Goal: Navigation & Orientation: Find specific page/section

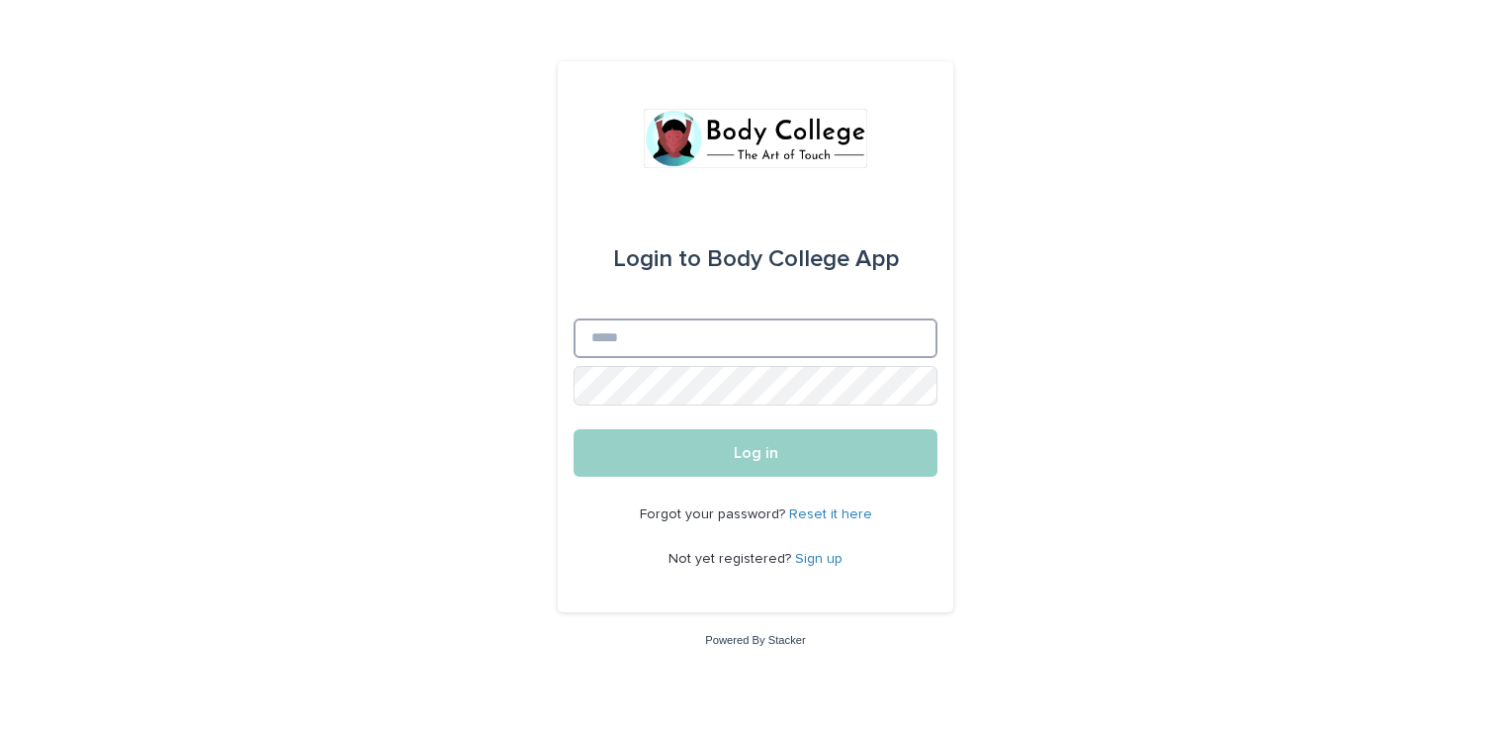
click at [682, 345] on input "Email" at bounding box center [756, 338] width 364 height 40
type input "**********"
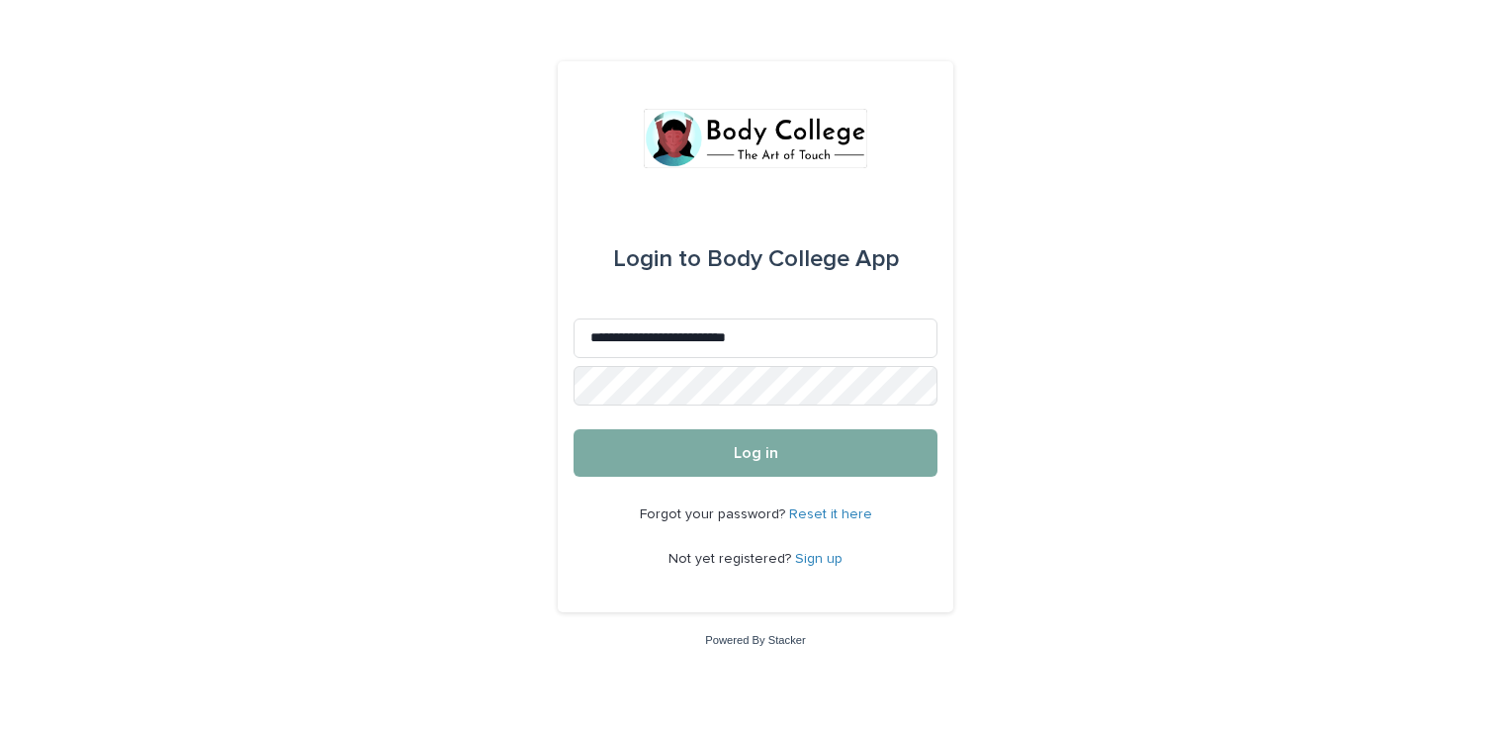
click at [664, 448] on button "Log in" at bounding box center [756, 452] width 364 height 47
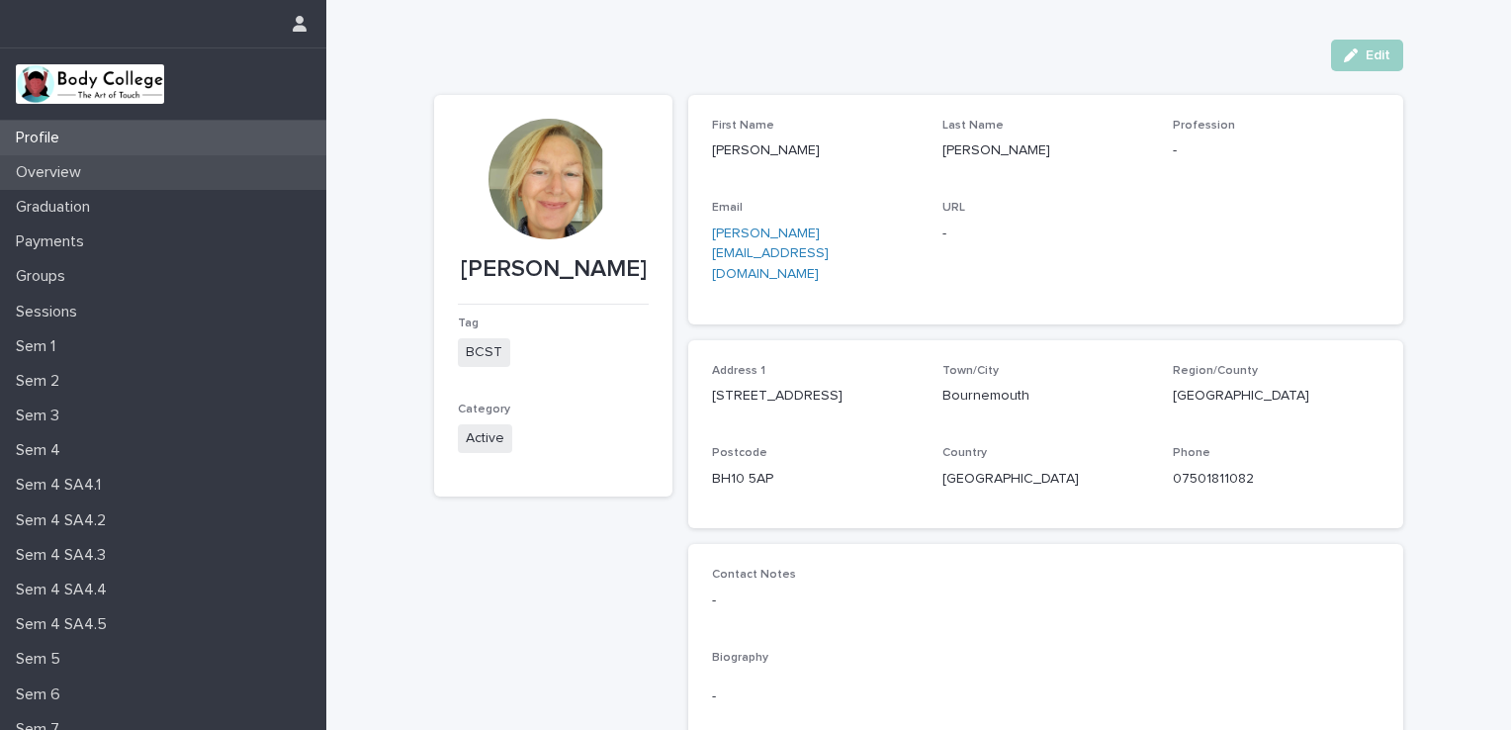
click at [124, 173] on div "Overview" at bounding box center [163, 172] width 326 height 35
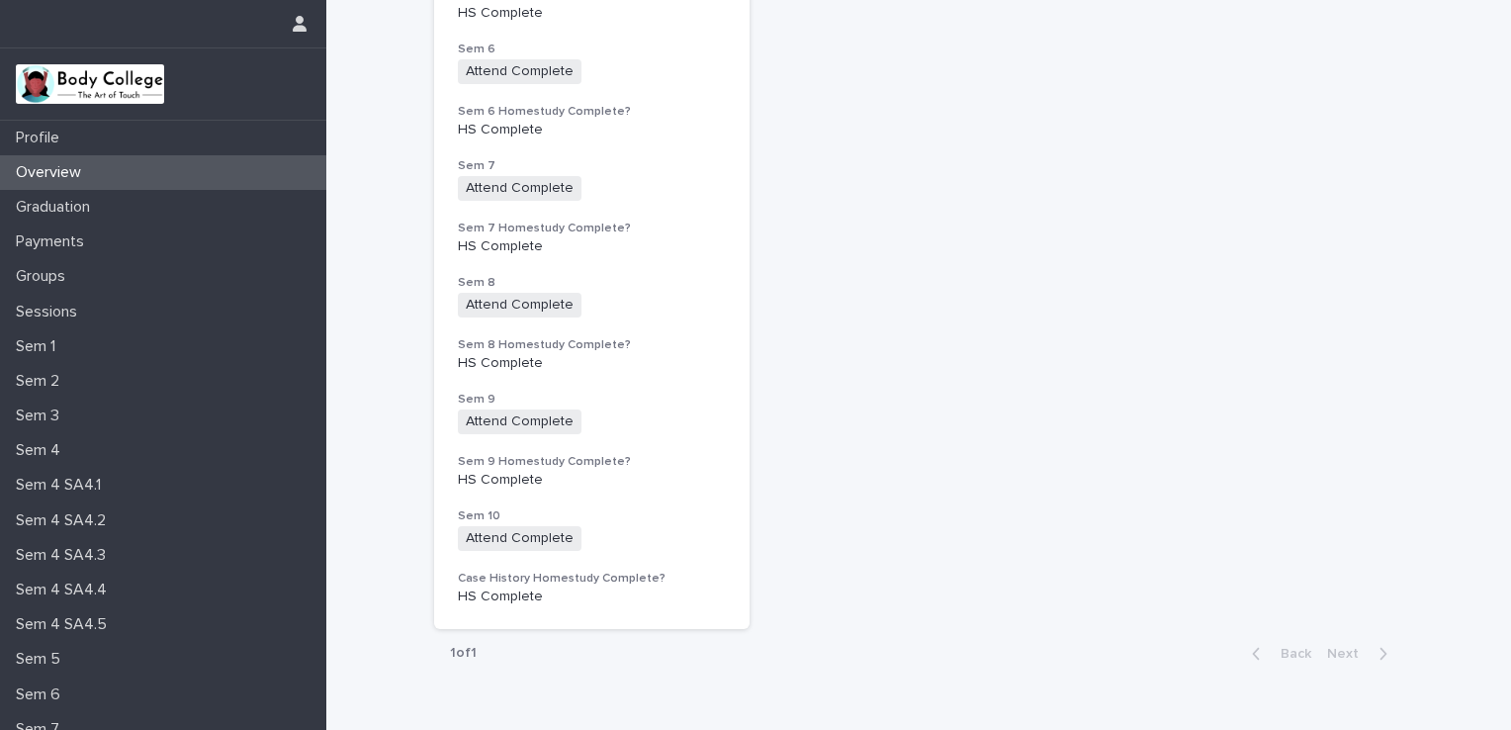
scroll to position [983, 0]
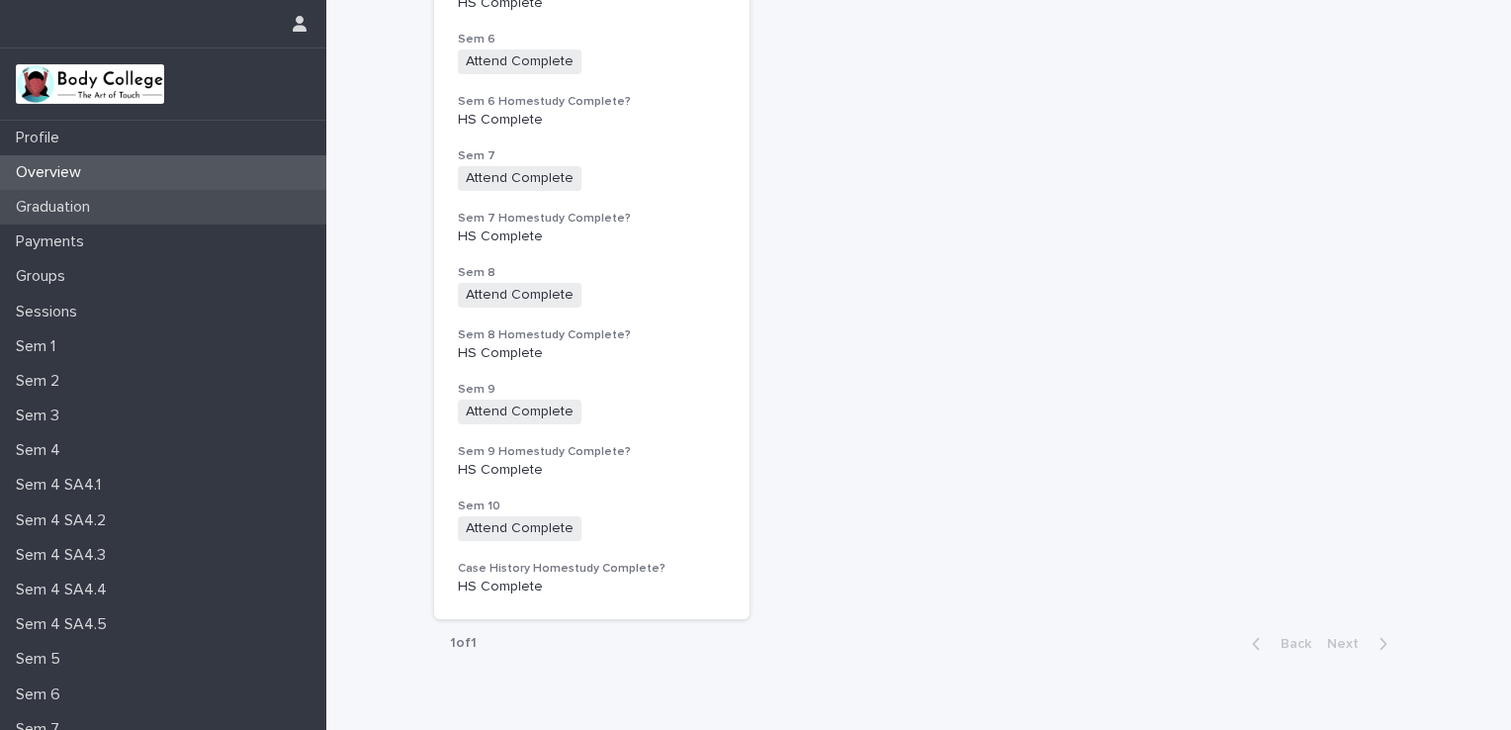
click at [75, 190] on div "Graduation" at bounding box center [163, 207] width 326 height 35
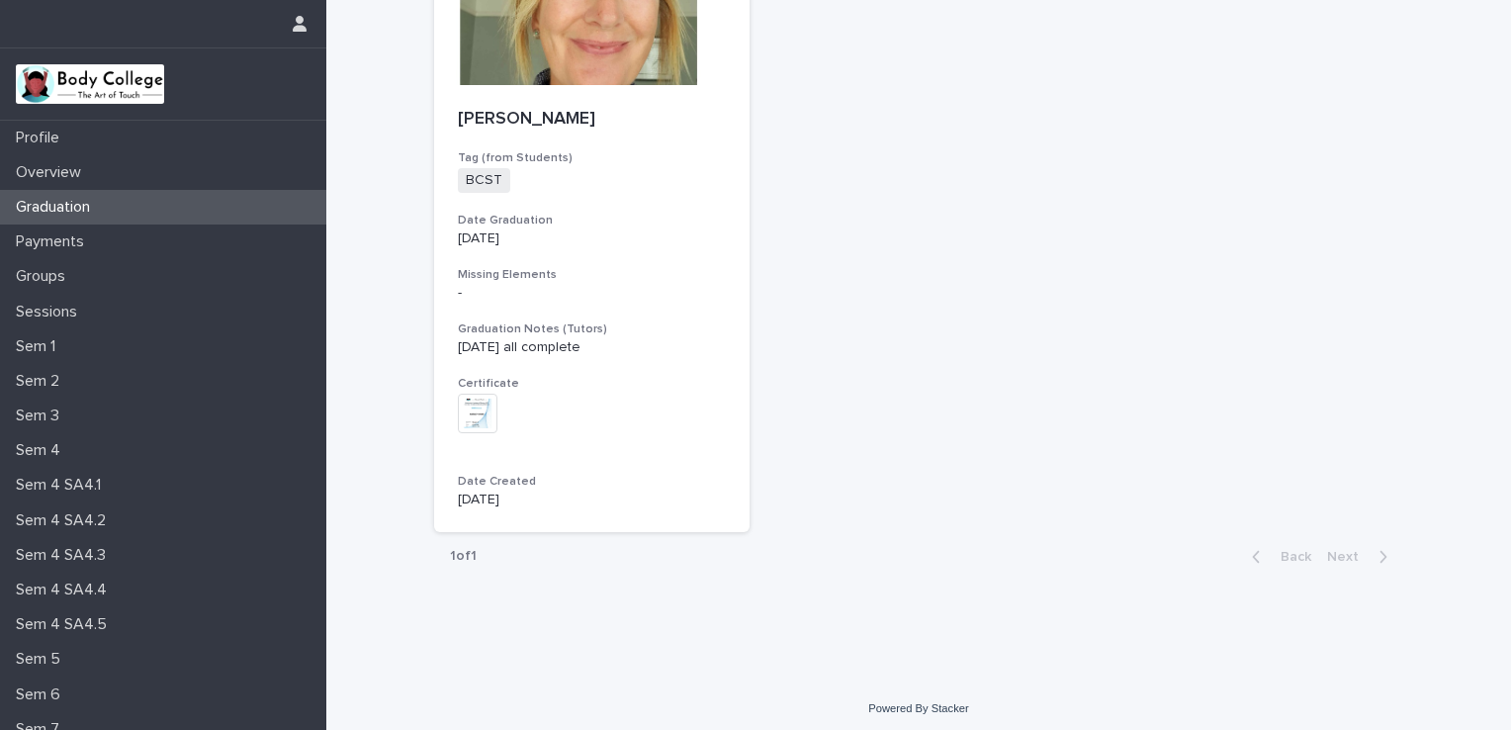
scroll to position [194, 0]
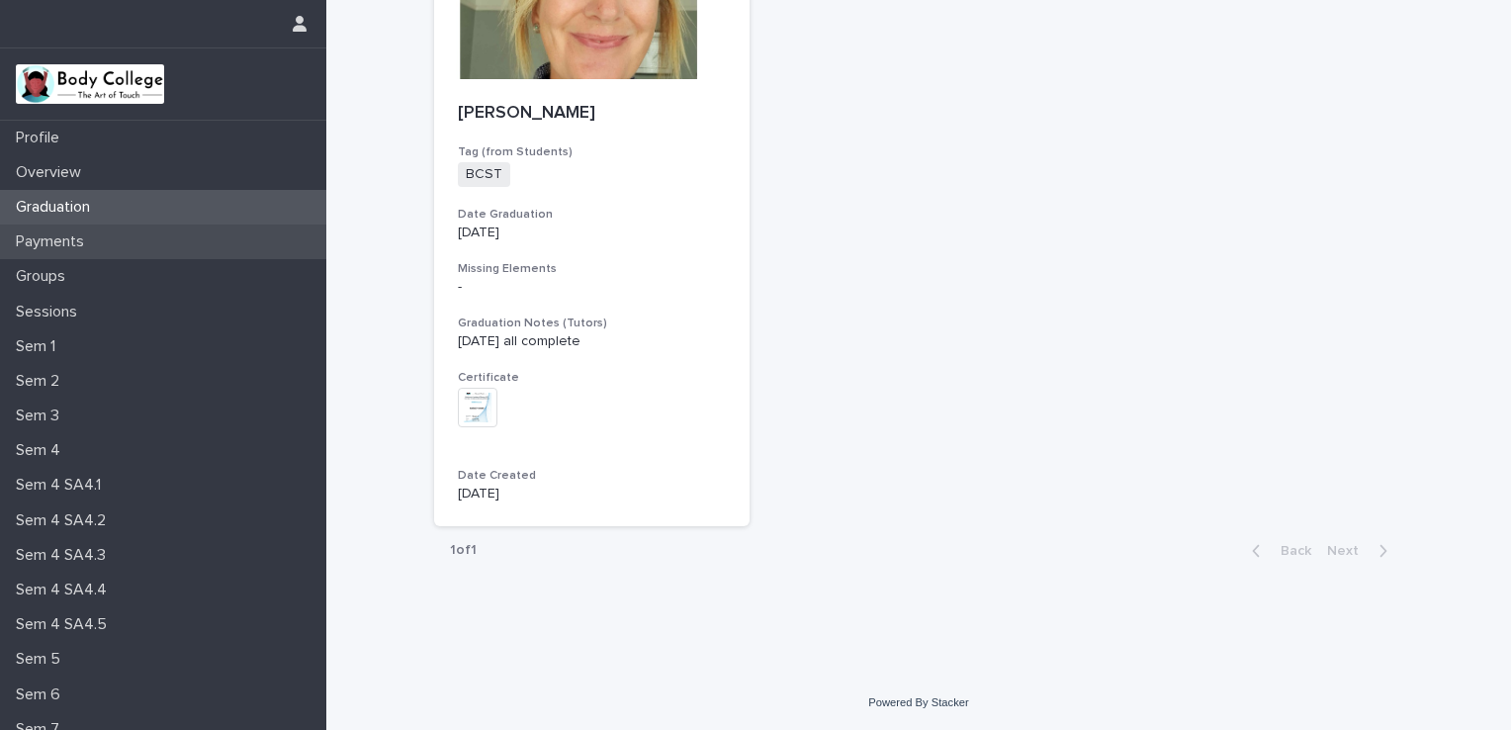
click at [87, 239] on p "Payments" at bounding box center [54, 241] width 92 height 19
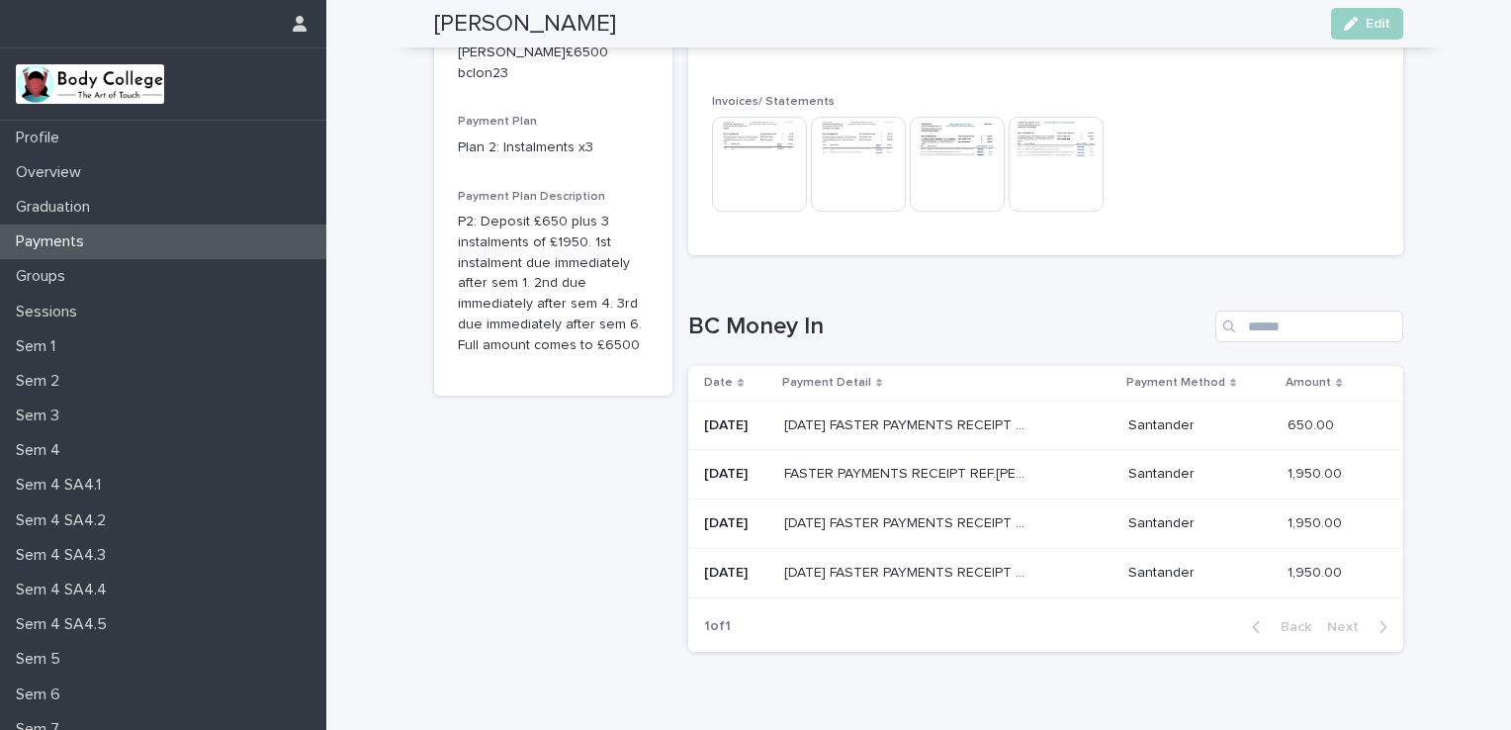
scroll to position [198, 0]
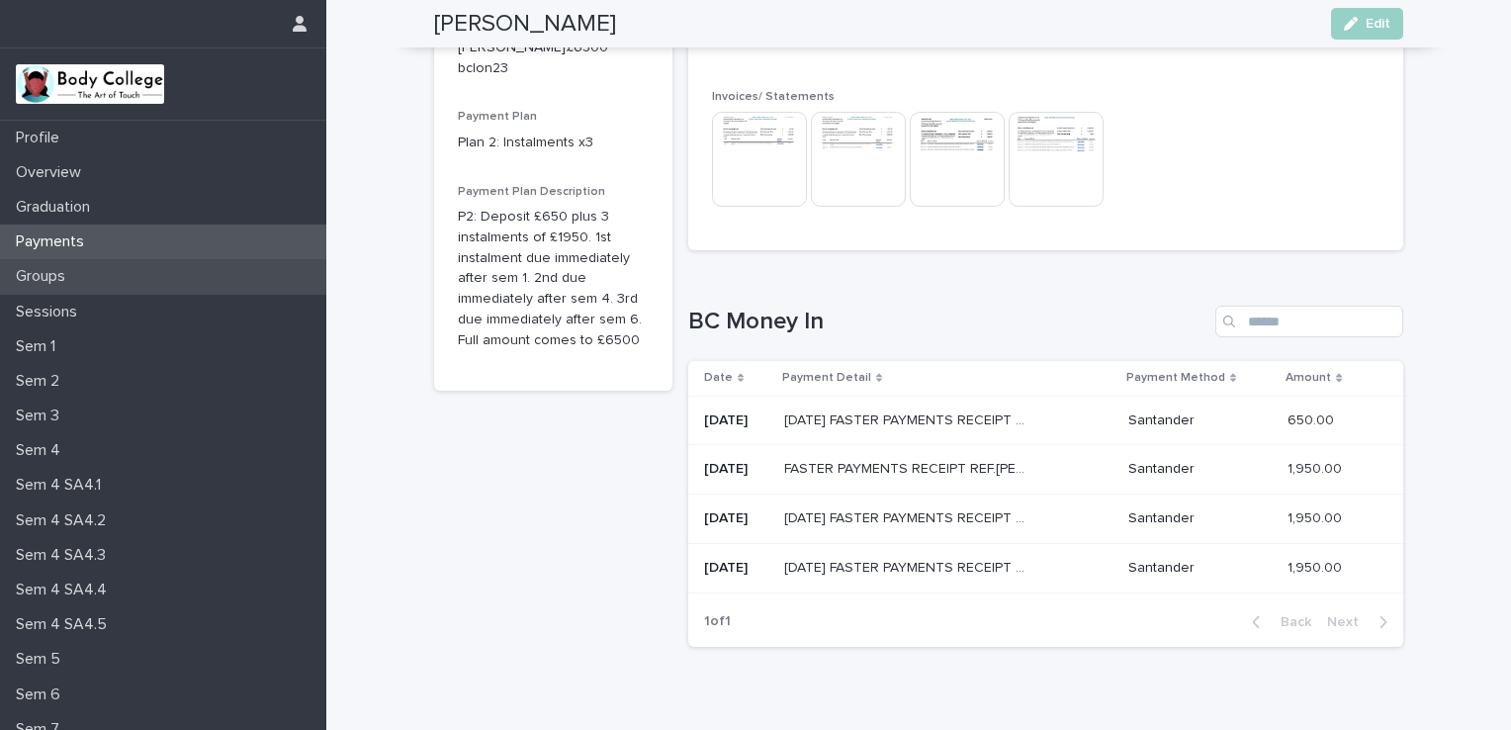
click at [91, 278] on div "Groups" at bounding box center [163, 276] width 326 height 35
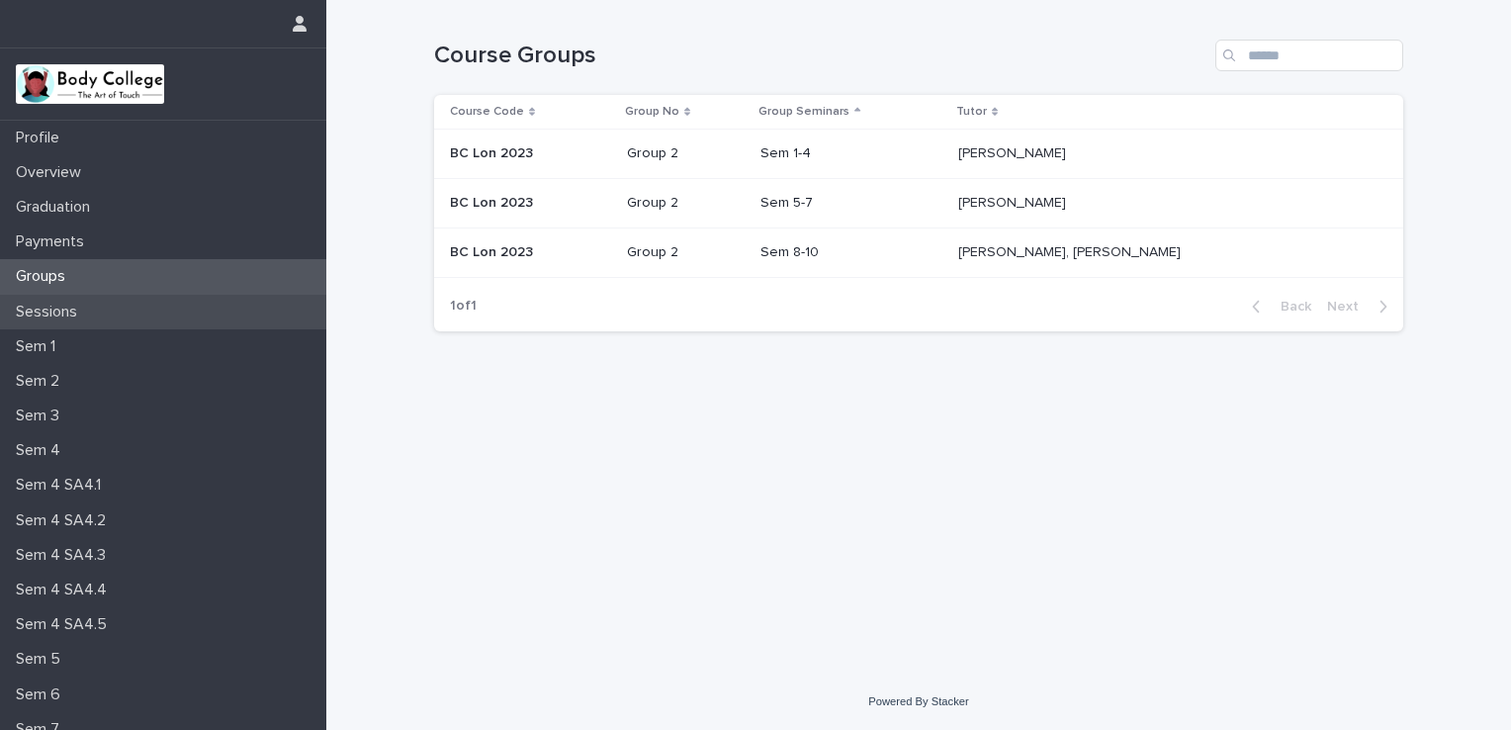
click at [83, 314] on p "Sessions" at bounding box center [50, 312] width 85 height 19
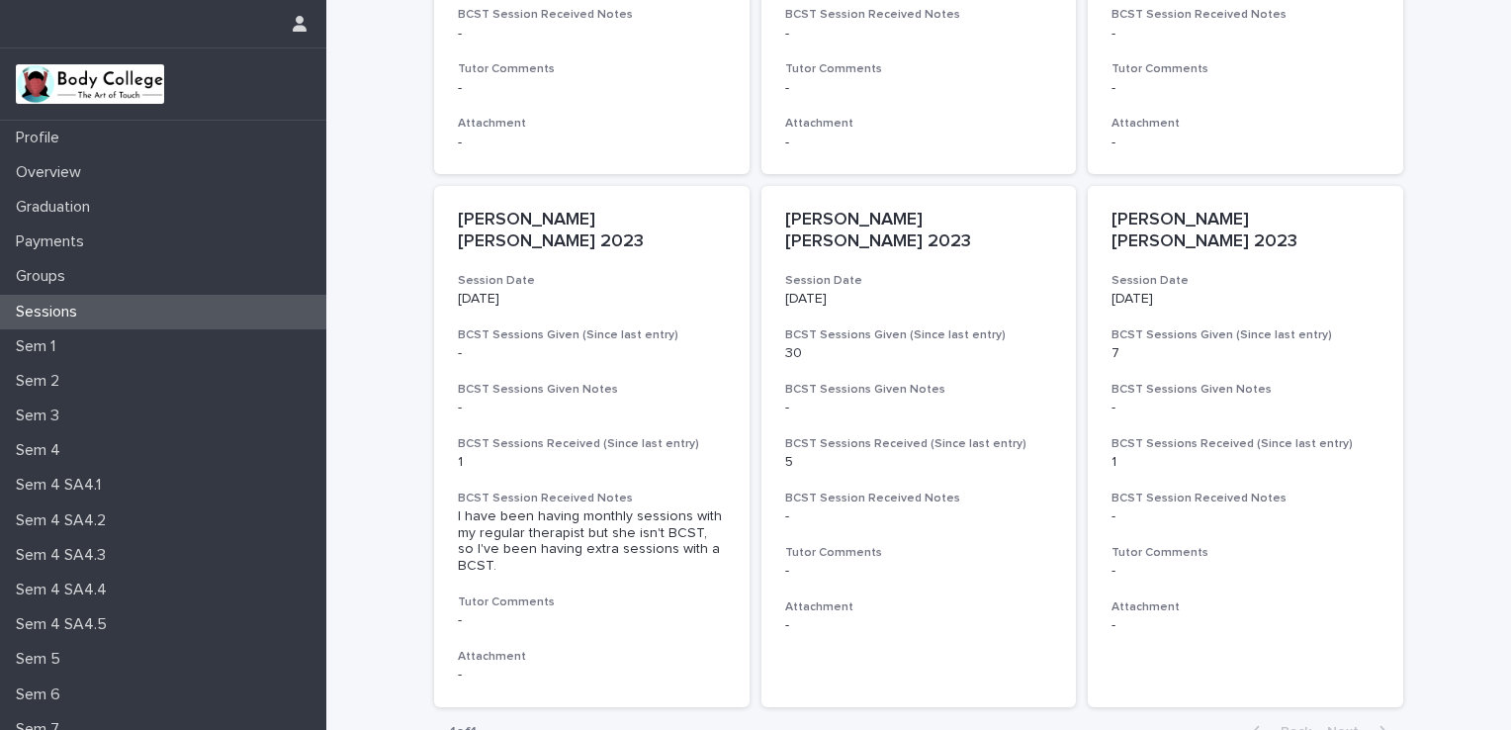
scroll to position [991, 0]
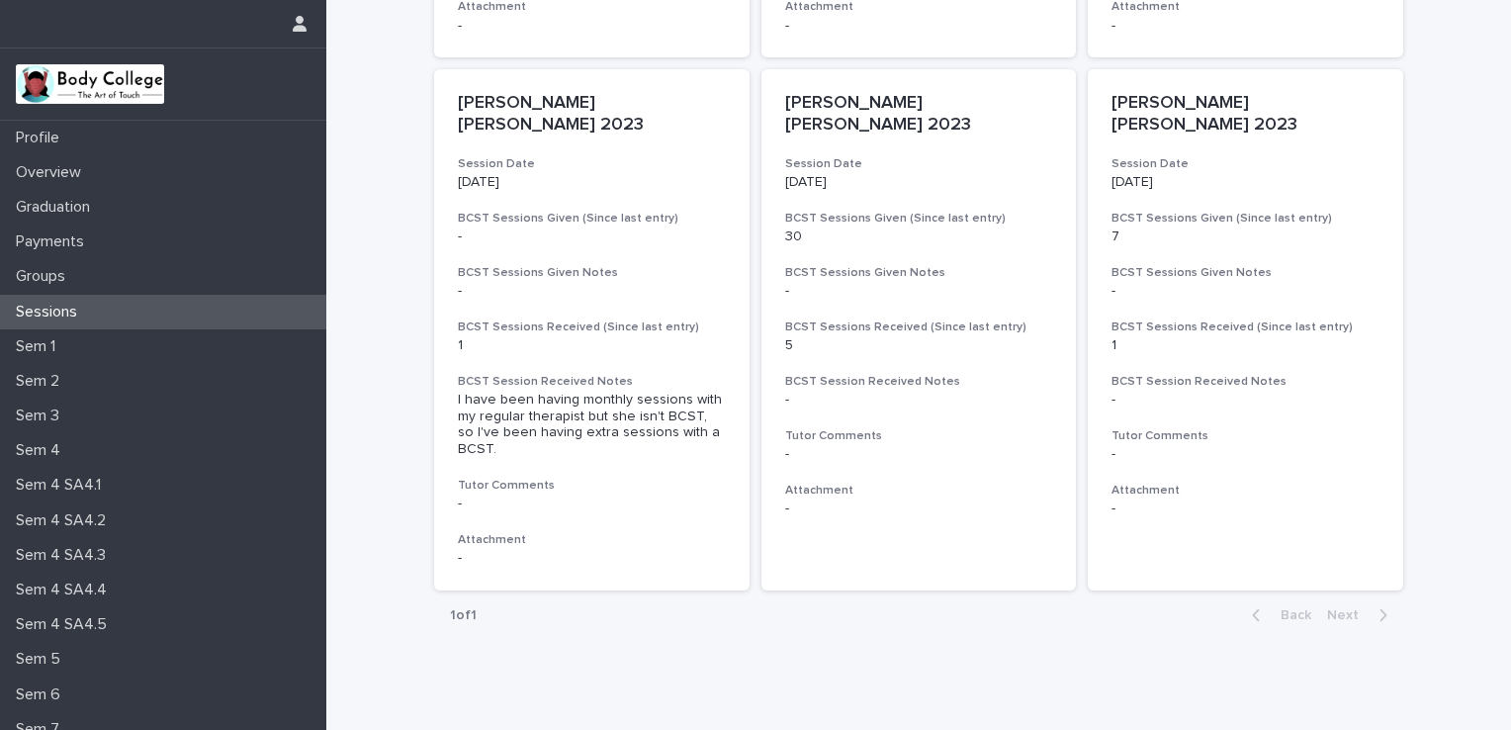
click at [36, 326] on div "Sessions" at bounding box center [163, 312] width 326 height 35
click at [44, 346] on p "Sem 1" at bounding box center [39, 346] width 63 height 19
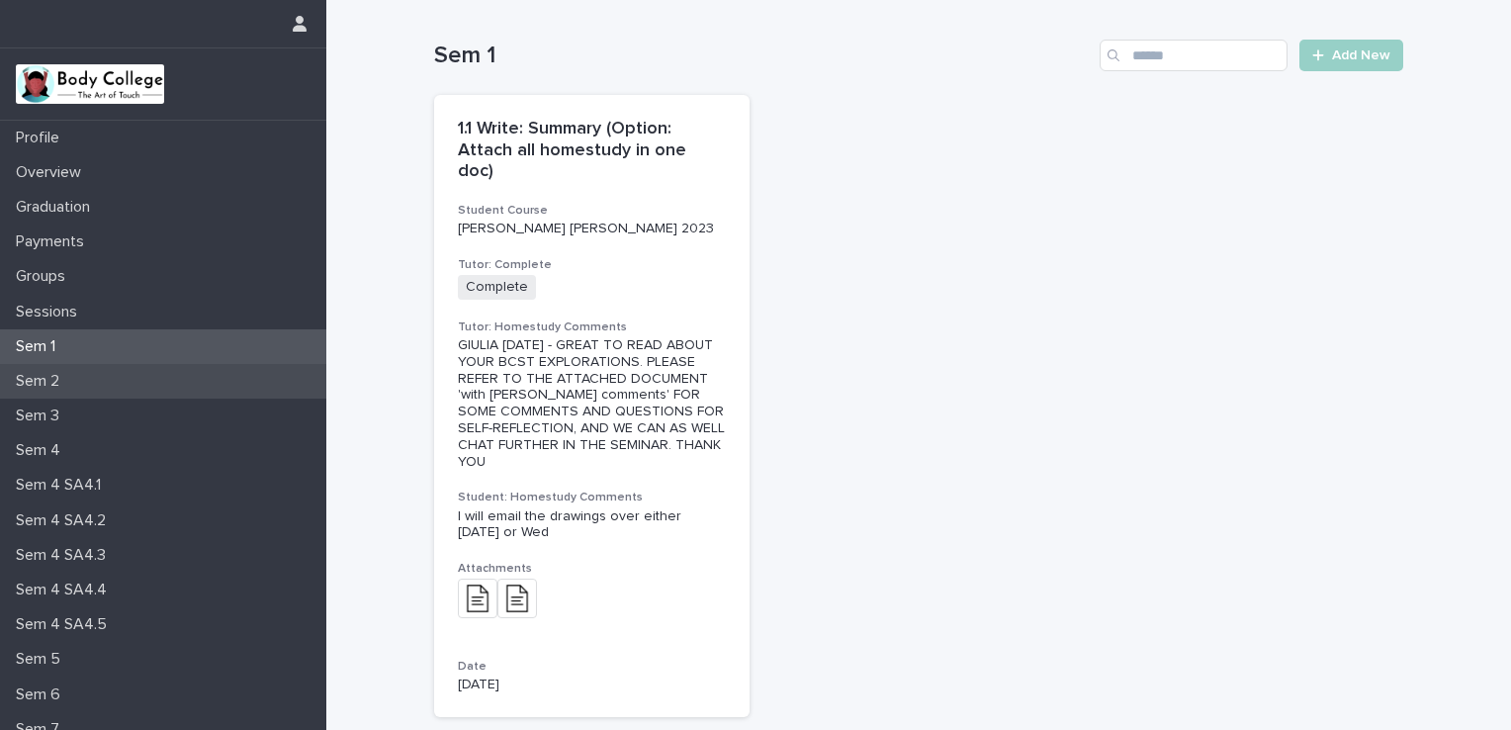
click at [44, 383] on p "Sem 2" at bounding box center [41, 381] width 67 height 19
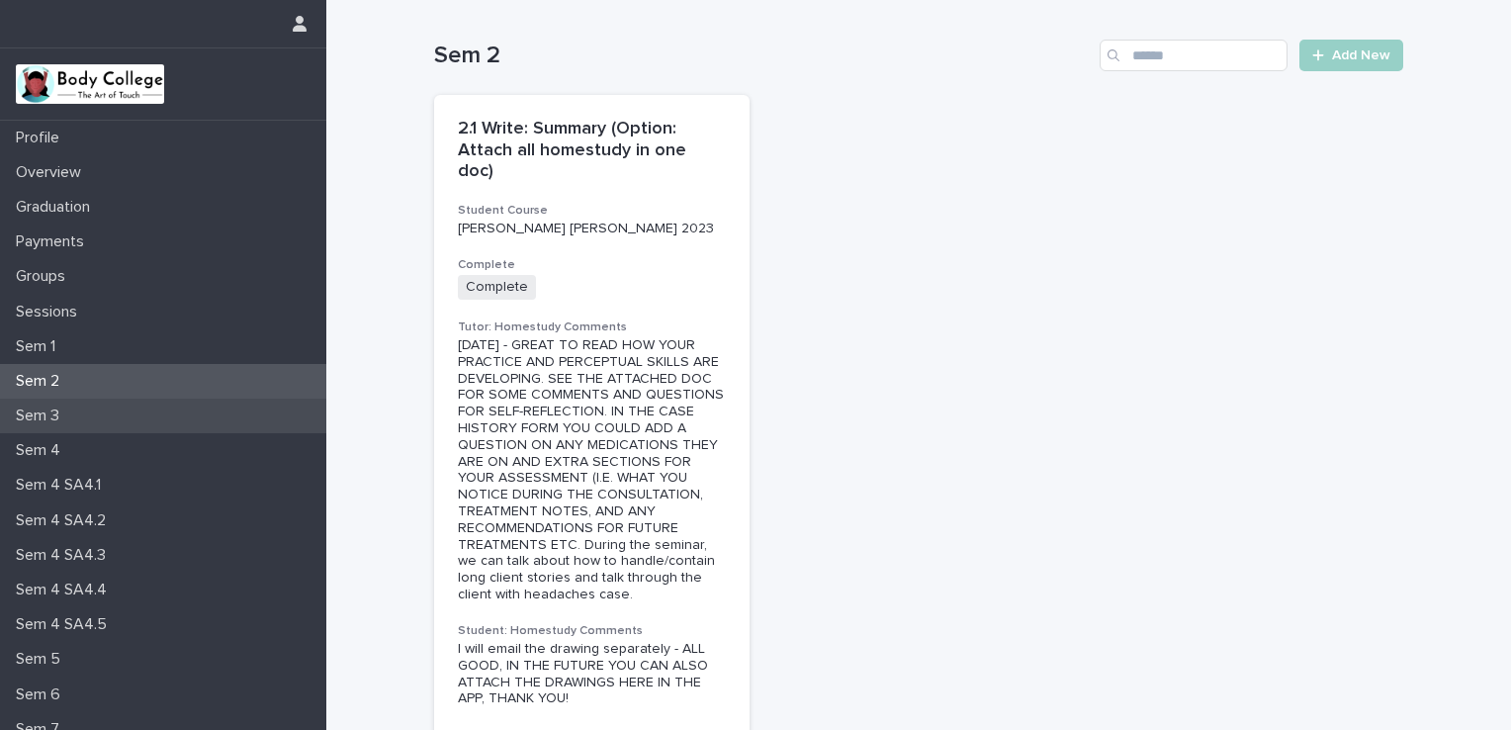
click at [44, 412] on p "Sem 3" at bounding box center [41, 415] width 67 height 19
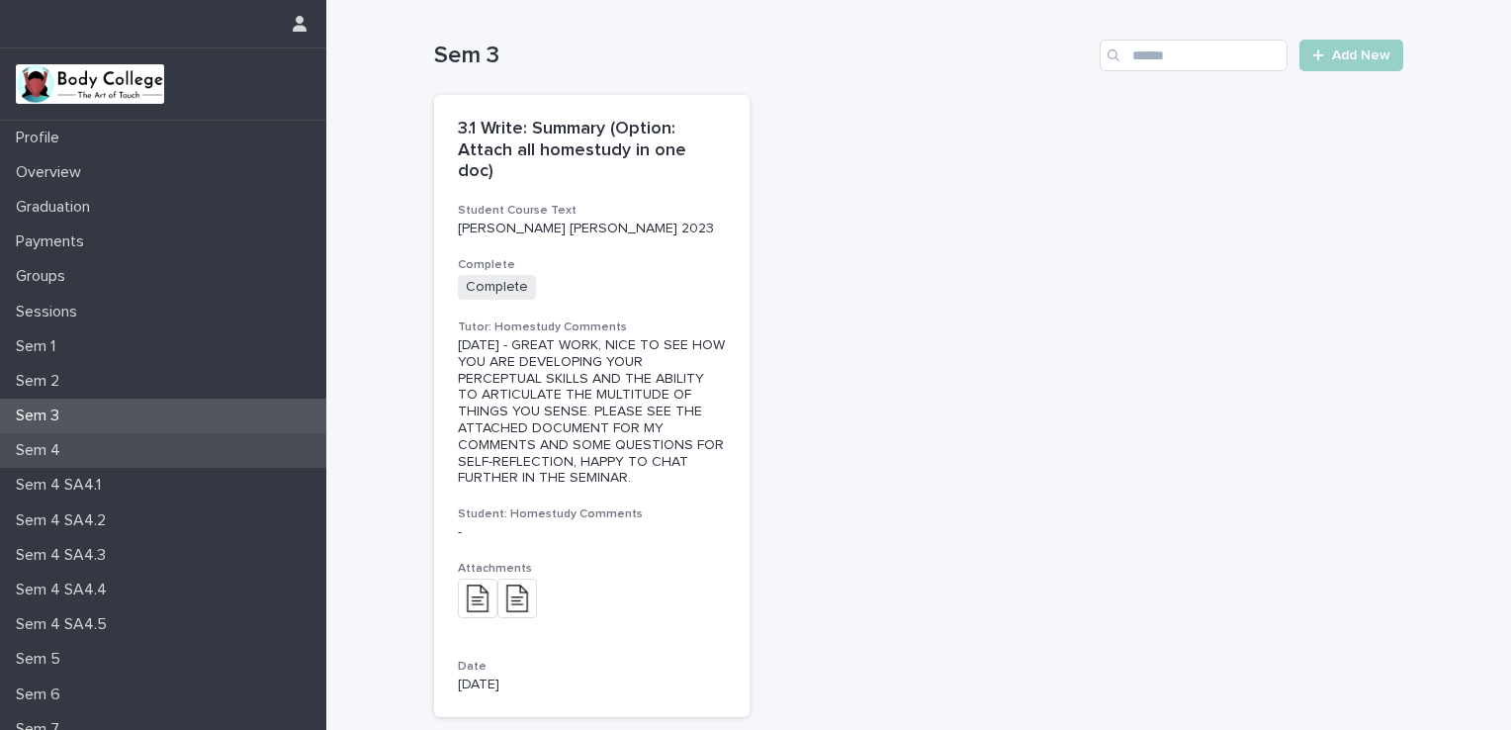
click at [46, 433] on div "Sem 4" at bounding box center [163, 450] width 326 height 35
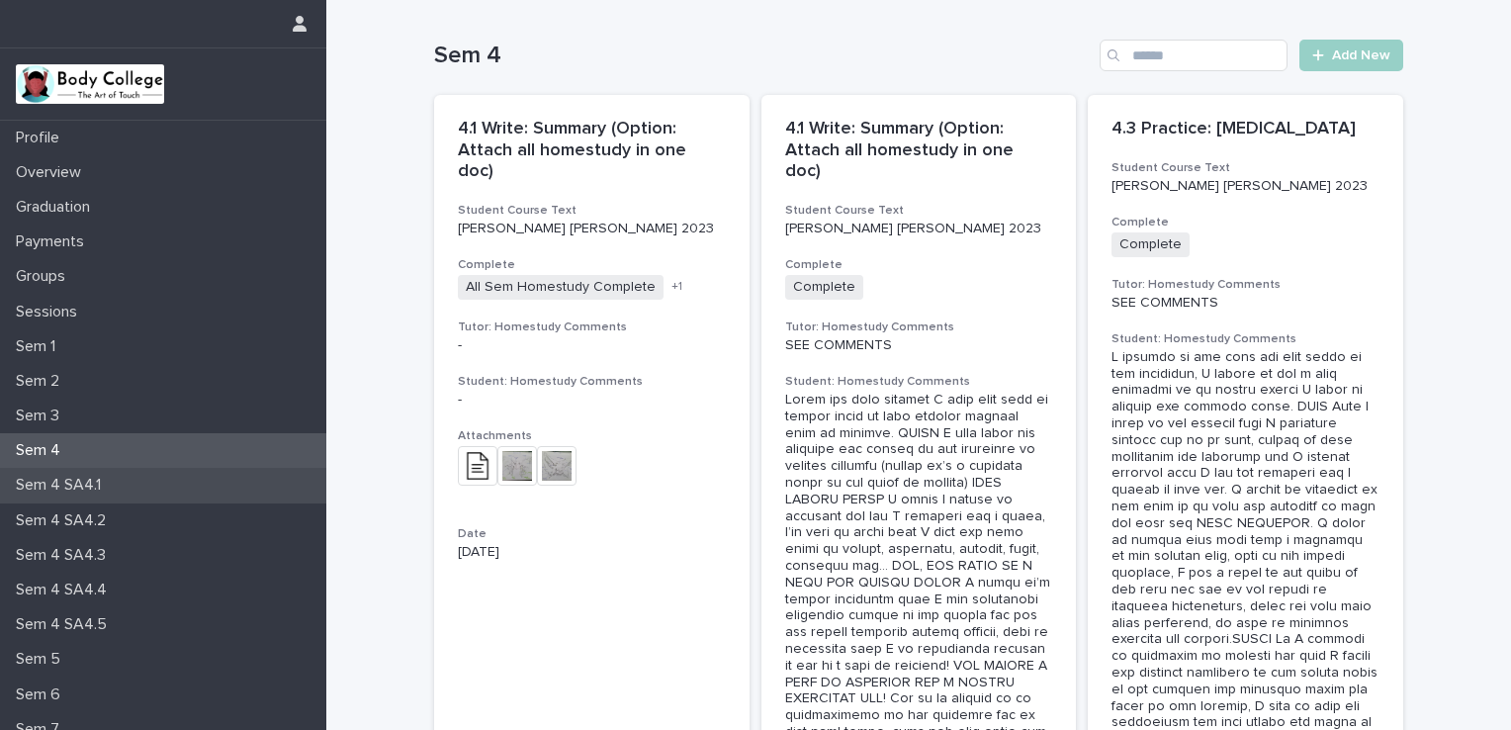
click at [55, 480] on p "Sem 4 SA4.1" at bounding box center [62, 485] width 109 height 19
